Goal: Information Seeking & Learning: Understand process/instructions

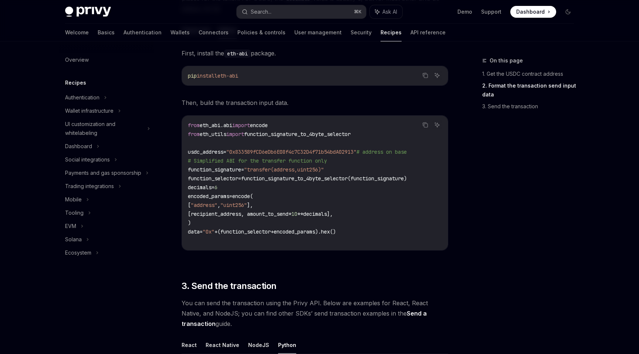
scroll to position [344, 0]
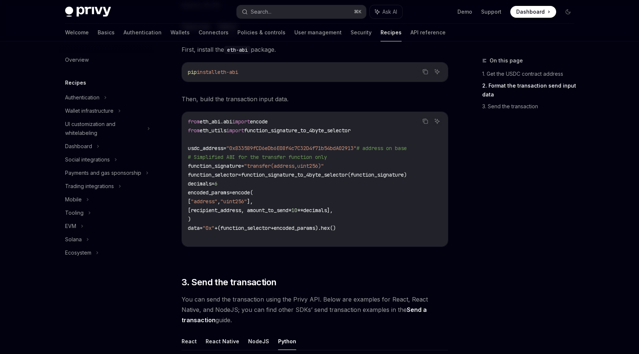
click at [283, 115] on div "from eth_abi.abi import encode from eth_utils import function_signature_to_4byt…" at bounding box center [315, 179] width 266 height 135
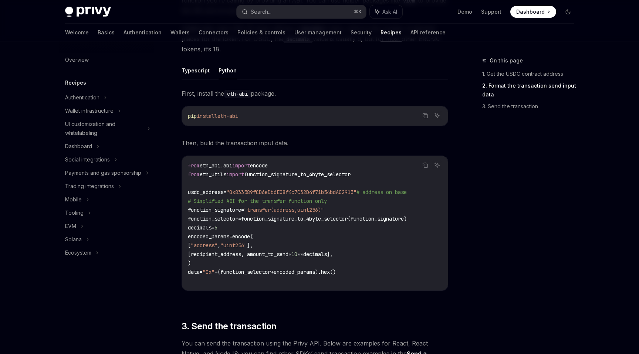
scroll to position [333, 0]
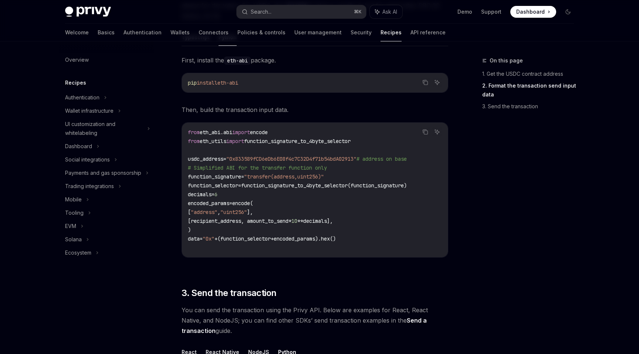
click at [288, 145] on code "from eth_abi.abi import encode from eth_utils import function_signature_to_4byt…" at bounding box center [315, 190] width 254 height 124
click at [269, 140] on span "function_signature_to_4byte_selector" at bounding box center [297, 141] width 107 height 7
click at [294, 147] on code "from eth_abi.abi import encode from eth_utils import function_signature_to_4byt…" at bounding box center [315, 190] width 254 height 124
drag, startPoint x: 289, startPoint y: 132, endPoint x: 204, endPoint y: 125, distance: 85.7
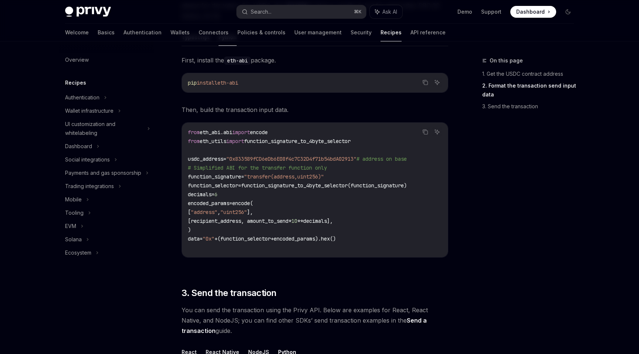
click at [204, 125] on div "from eth_abi.abi import encode from eth_utils import function_signature_to_4byt…" at bounding box center [315, 190] width 266 height 135
copy span "from eth_abi.abi import encode"
click at [275, 158] on span ""0x833589fCD6eDb6E08f4c7C32D4f71b54bdA02913"" at bounding box center [291, 159] width 130 height 7
copy span "0x833589fCD6eDb6E08f4c7C32D4f71b54bdA02913"
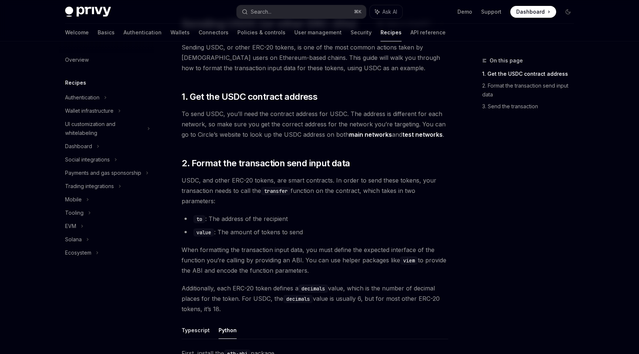
scroll to position [0, 0]
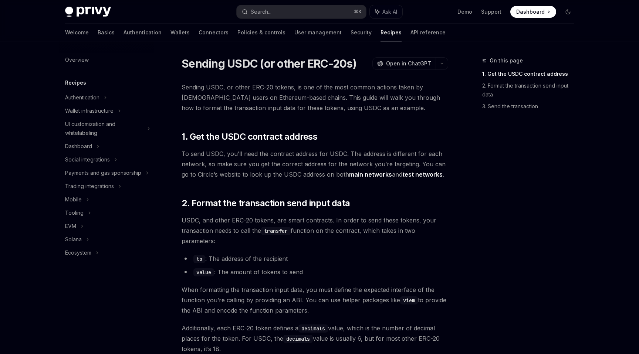
click at [368, 176] on link "main networks" at bounding box center [370, 175] width 43 height 8
click at [419, 177] on link "test networks" at bounding box center [423, 175] width 40 height 8
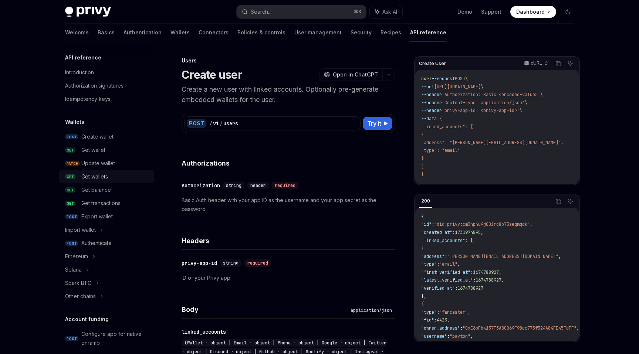
scroll to position [4, 0]
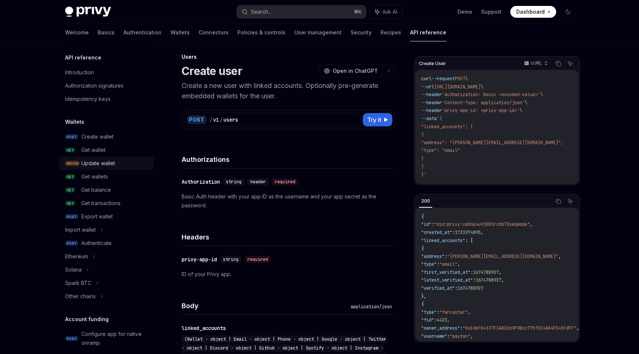
click at [104, 164] on div "Update wallet" at bounding box center [98, 163] width 34 height 9
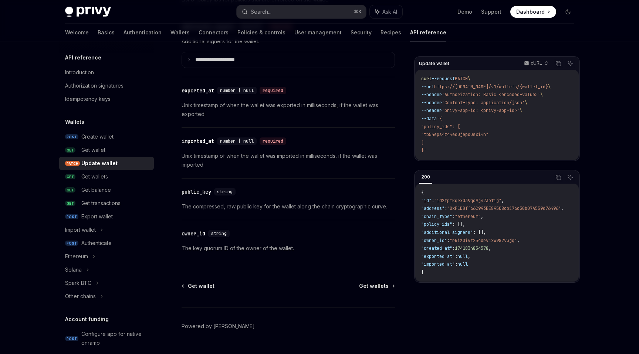
scroll to position [978, 0]
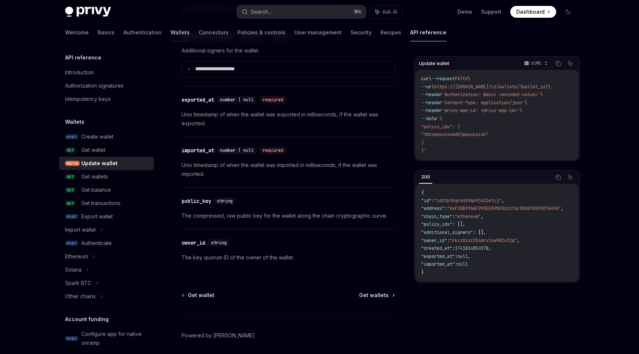
click at [171, 34] on link "Wallets" at bounding box center [180, 33] width 19 height 18
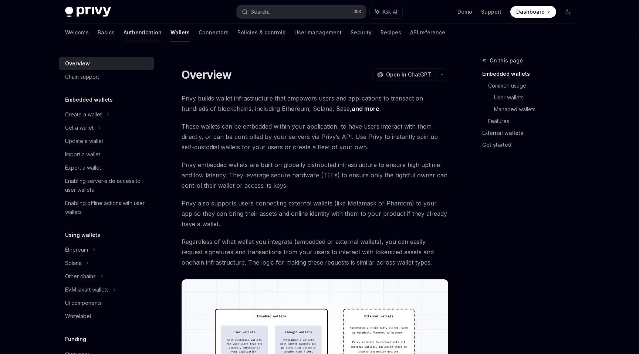
click at [124, 33] on link "Authentication" at bounding box center [143, 33] width 38 height 18
type textarea "*"
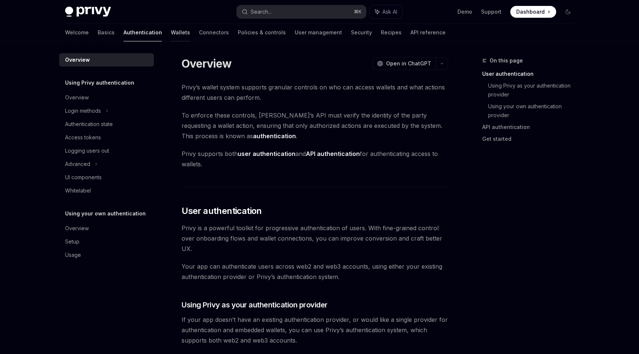
click at [171, 36] on link "Wallets" at bounding box center [180, 33] width 19 height 18
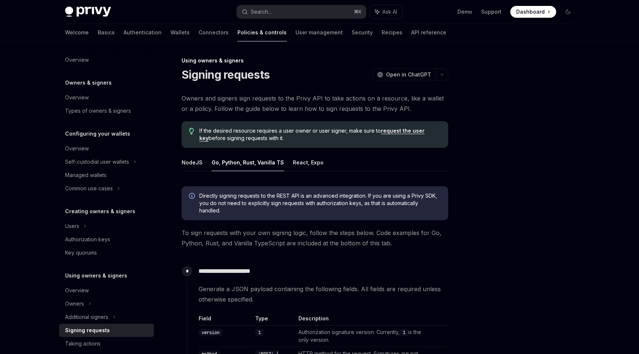
click at [279, 141] on span "If the desired resource requires a user owner or user signer, make sure to requ…" at bounding box center [320, 134] width 242 height 15
click at [124, 30] on link "Authentication" at bounding box center [143, 33] width 38 height 18
type textarea "*"
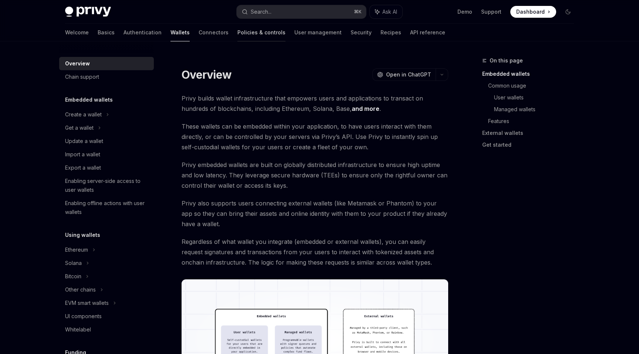
click at [238, 37] on link "Policies & controls" at bounding box center [262, 33] width 48 height 18
type textarea "*"
